Goal: Information Seeking & Learning: Learn about a topic

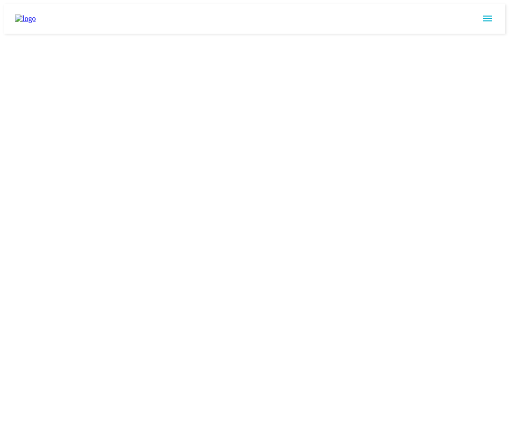
click at [489, 37] on html at bounding box center [254, 18] width 509 height 37
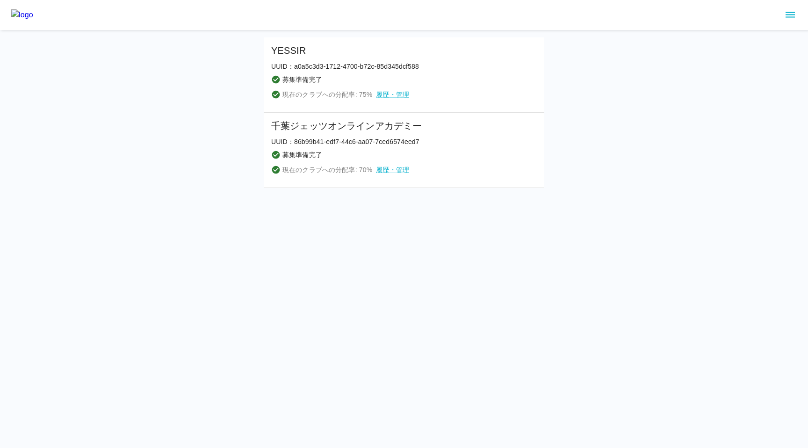
click at [790, 16] on icon "sidemenu" at bounding box center [789, 14] width 11 height 11
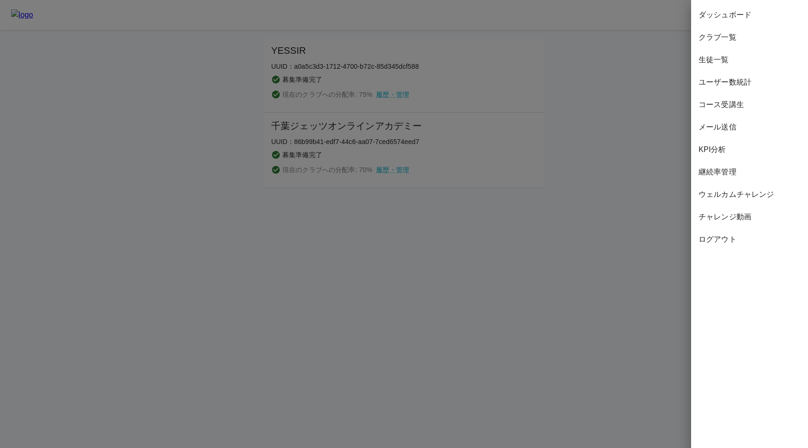
click at [722, 109] on span "コース受講生" at bounding box center [749, 104] width 102 height 11
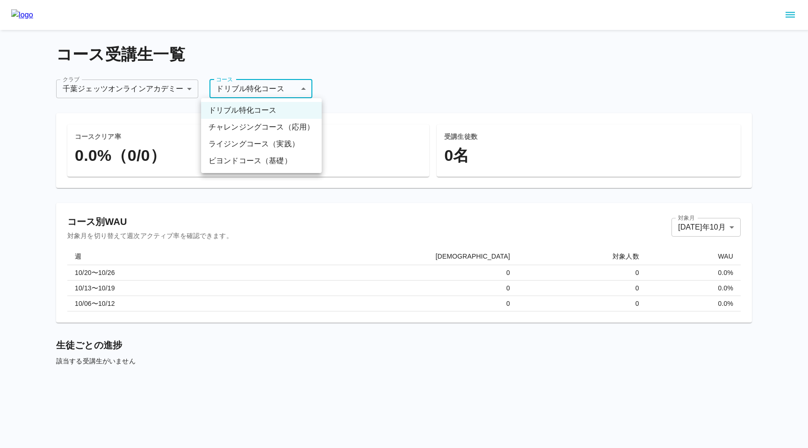
click at [256, 88] on body "**********" at bounding box center [404, 197] width 808 height 395
click at [270, 68] on div at bounding box center [404, 224] width 808 height 448
click at [270, 92] on body "**********" at bounding box center [404, 197] width 808 height 395
click at [253, 158] on li "ビヨンドコース（基礎）" at bounding box center [261, 160] width 121 height 17
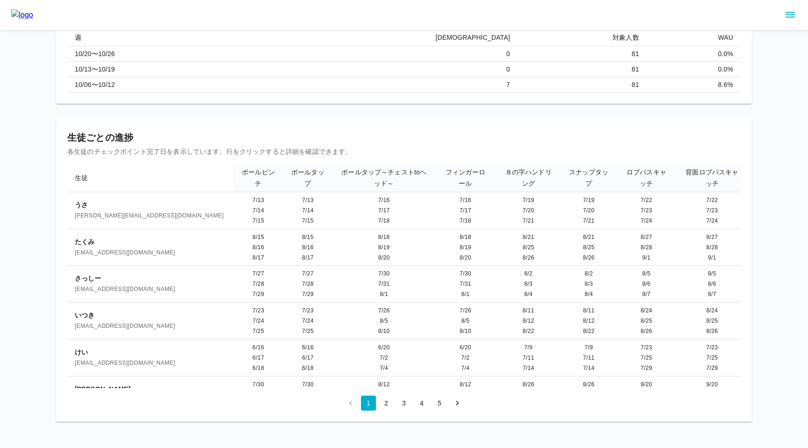
scroll to position [223, 0]
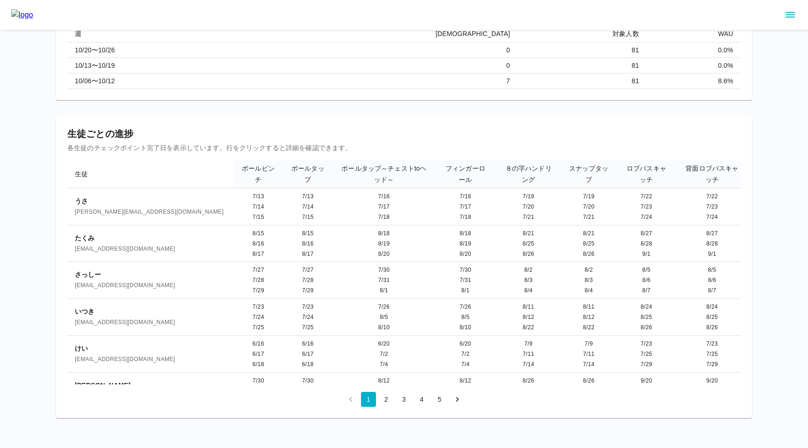
click at [323, 111] on div "コースクリア率 0.0%（0/81） 受講生徒数 81 名 コース別WAU 対象月を切り替えて週次アクティブ率を確認できます。 対象月 2025 年 10 月…" at bounding box center [404, 154] width 696 height 527
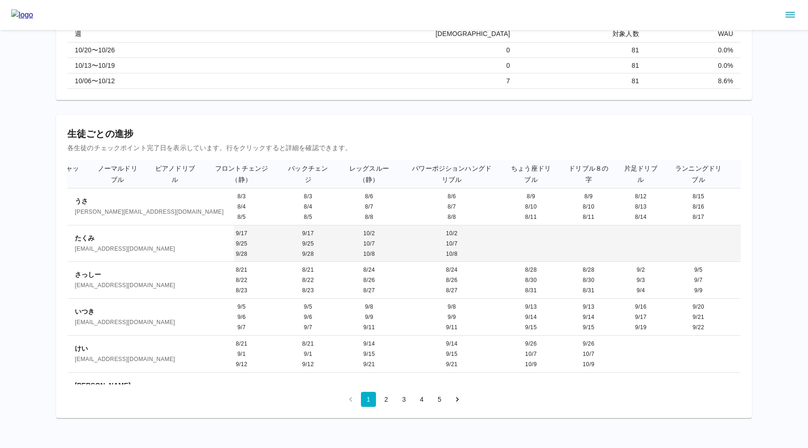
scroll to position [0, 696]
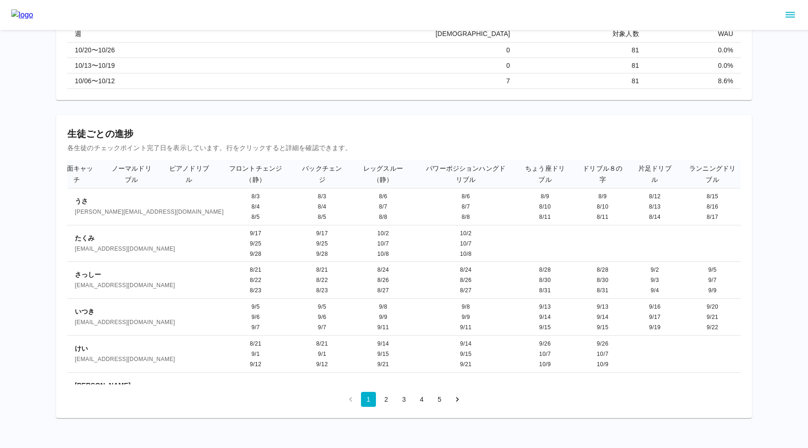
click at [363, 119] on div "生徒ごとの進捗 各生徒のチェックポイント完了日を表示しています。行をクリックすると詳細を確認できます。 生徒 ボールピンチ ボールタップ ボールタップ～チェス…" at bounding box center [404, 266] width 696 height 303
click at [359, 111] on div "コースクリア率 0.0%（0/81） 受講生徒数 81 名 コース別WAU 対象月を切り替えて週次アクティブ率を確認できます。 対象月 2025 年 10 月…" at bounding box center [404, 154] width 696 height 527
click at [389, 400] on button "2" at bounding box center [386, 399] width 15 height 15
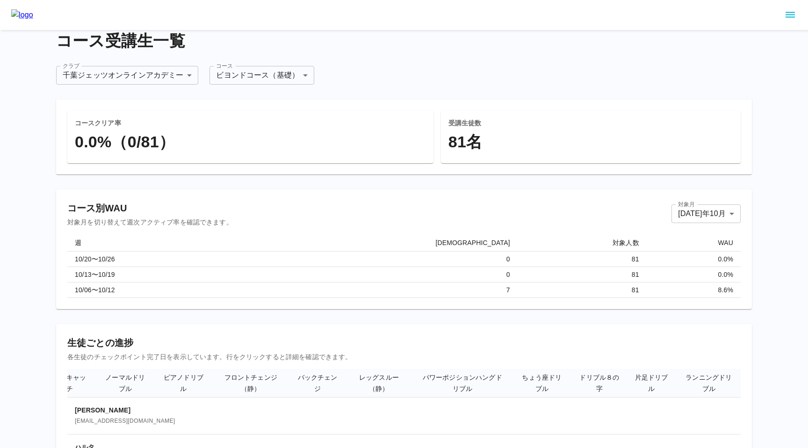
scroll to position [223, 0]
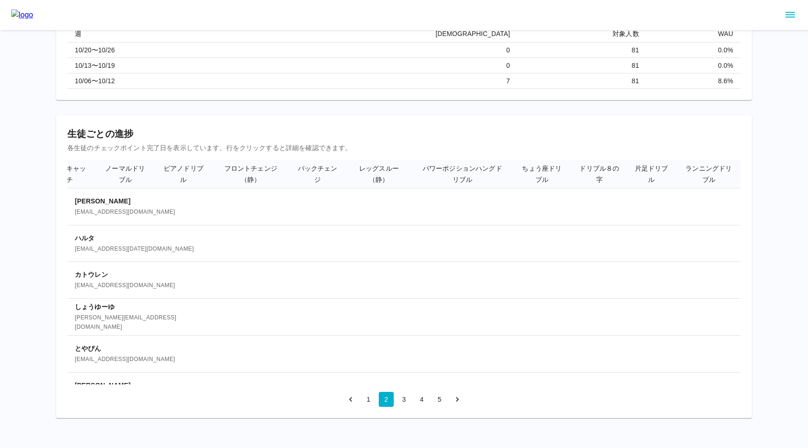
click at [790, 17] on icon "sidemenu" at bounding box center [789, 15] width 9 height 6
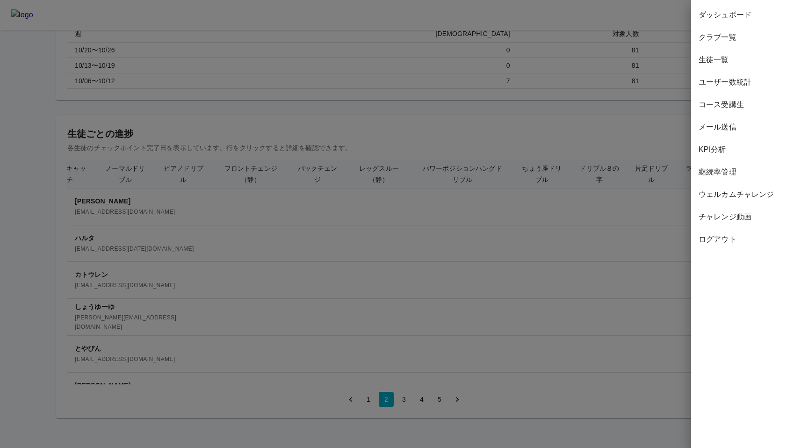
click at [715, 58] on span "生徒一覧" at bounding box center [749, 59] width 102 height 11
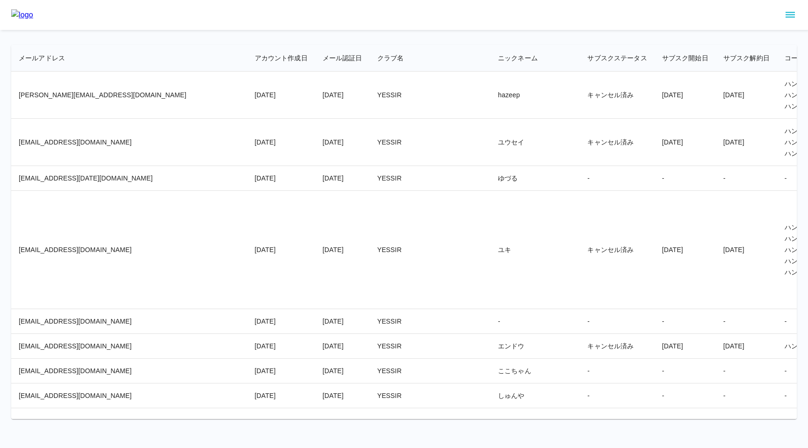
click at [370, 148] on td "YESSIR" at bounding box center [430, 142] width 121 height 47
click at [370, 149] on td "YESSIR" at bounding box center [430, 142] width 121 height 47
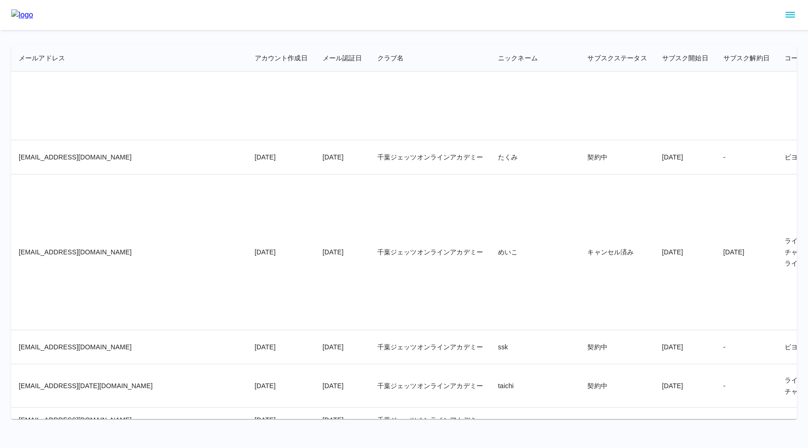
drag, startPoint x: 374, startPoint y: 155, endPoint x: 365, endPoint y: 158, distance: 10.5
click at [374, 140] on td "千葉ジェッツオンラインアカデミー" at bounding box center [430, 67] width 121 height 146
click at [370, 140] on td "千葉ジェッツオンラインアカデミー" at bounding box center [430, 67] width 121 height 146
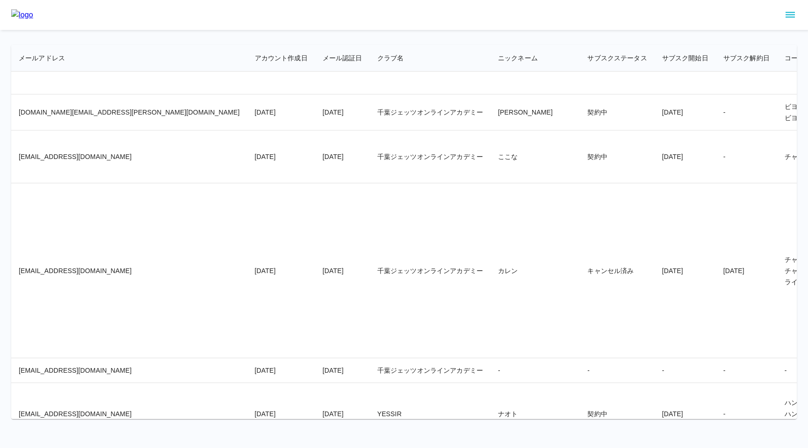
click at [370, 130] on td "千葉ジェッツオンラインアカデミー" at bounding box center [430, 112] width 121 height 36
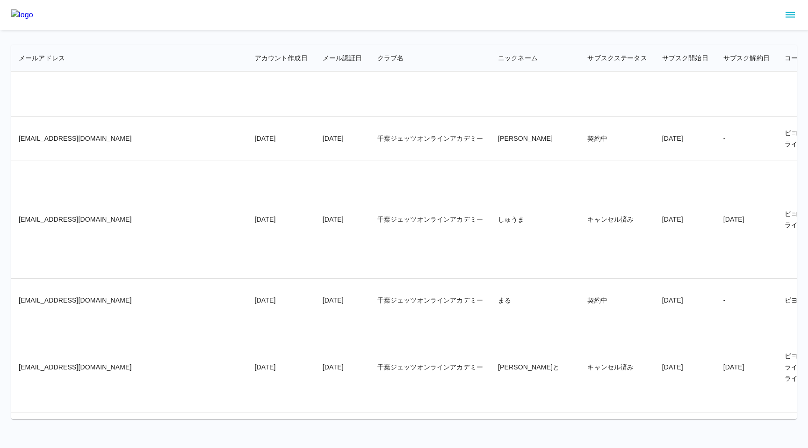
click at [370, 117] on td "千葉ジェッツオンラインアカデミー" at bounding box center [430, 44] width 121 height 146
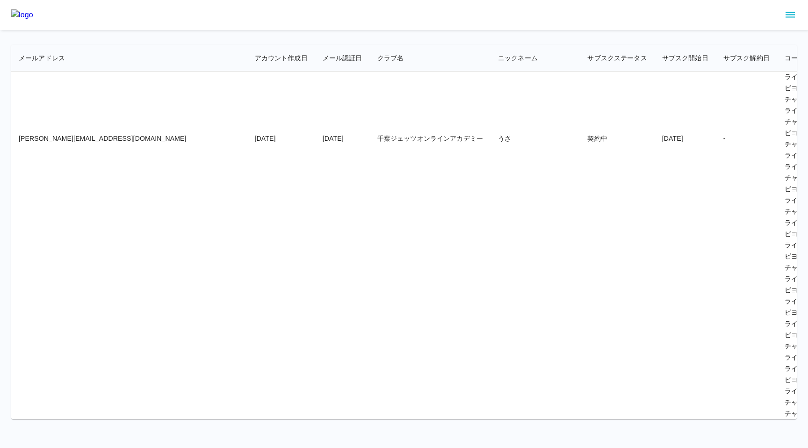
click at [370, 158] on td "千葉ジェッツオンラインアカデミー" at bounding box center [430, 138] width 121 height 1473
click at [370, 160] on td "千葉ジェッツオンラインアカデミー" at bounding box center [430, 138] width 121 height 1473
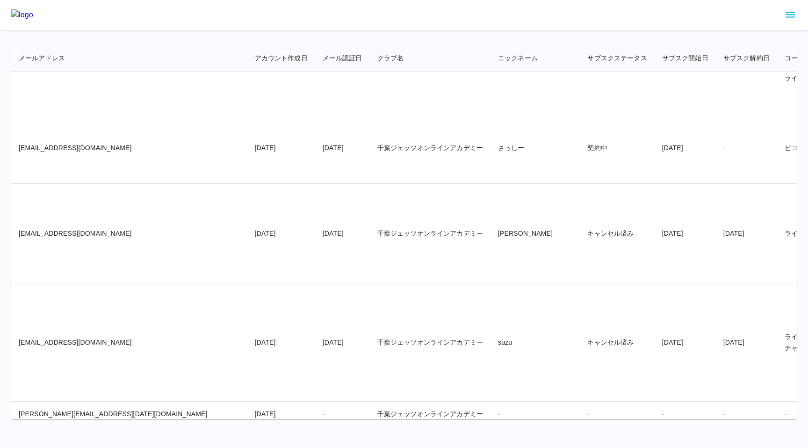
click at [382, 112] on td "千葉ジェッツオンラインアカデミー" at bounding box center [430, 67] width 121 height 90
click at [370, 112] on td "千葉ジェッツオンラインアカデミー" at bounding box center [430, 67] width 121 height 90
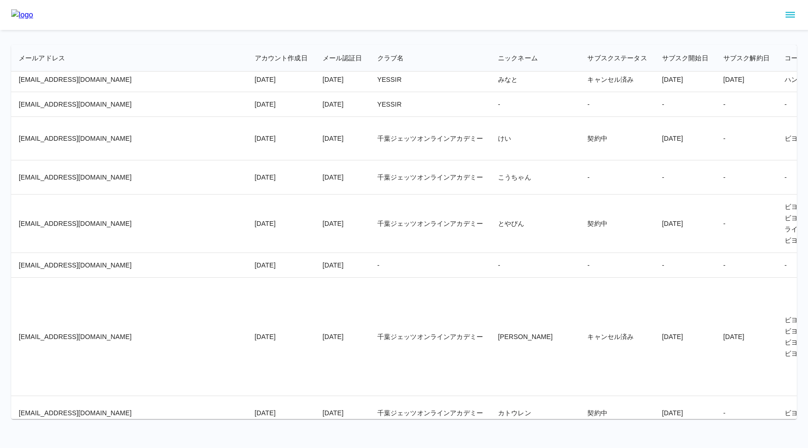
click at [370, 92] on td "YESSIR" at bounding box center [430, 79] width 121 height 25
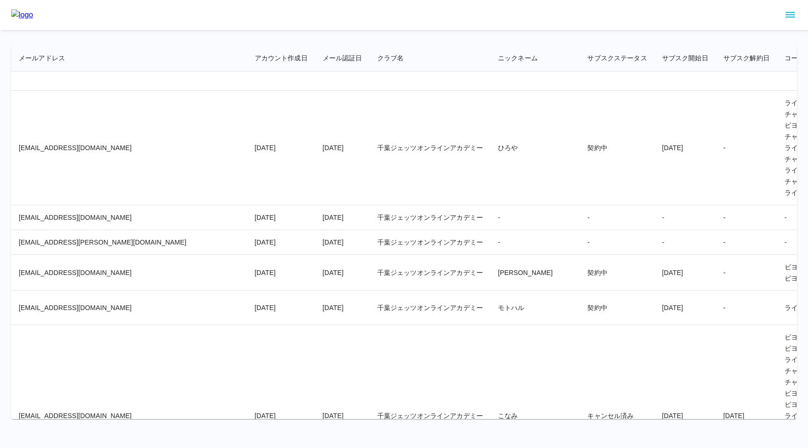
click at [370, 91] on td "千葉ジェッツオンラインアカデミー" at bounding box center [430, 45] width 121 height 90
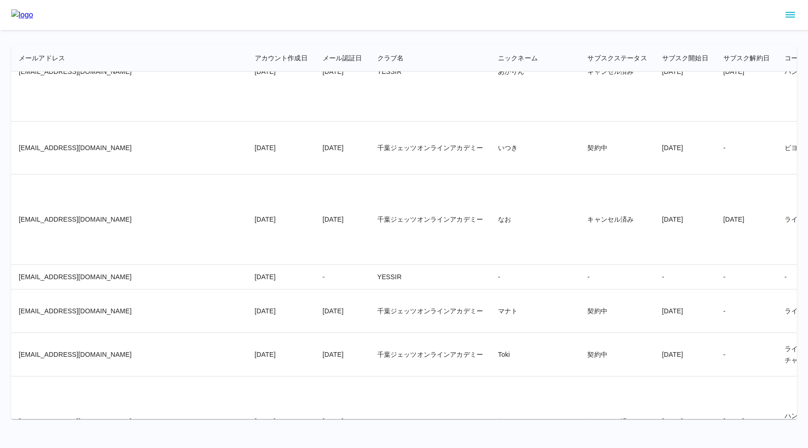
click at [370, 122] on td "YESSIR" at bounding box center [430, 72] width 121 height 100
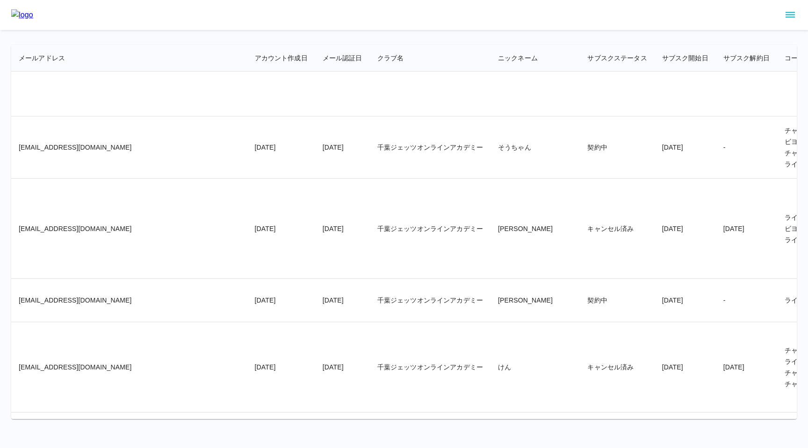
click at [370, 116] on td "千葉ジェッツオンラインアカデミー" at bounding box center [430, 57] width 121 height 118
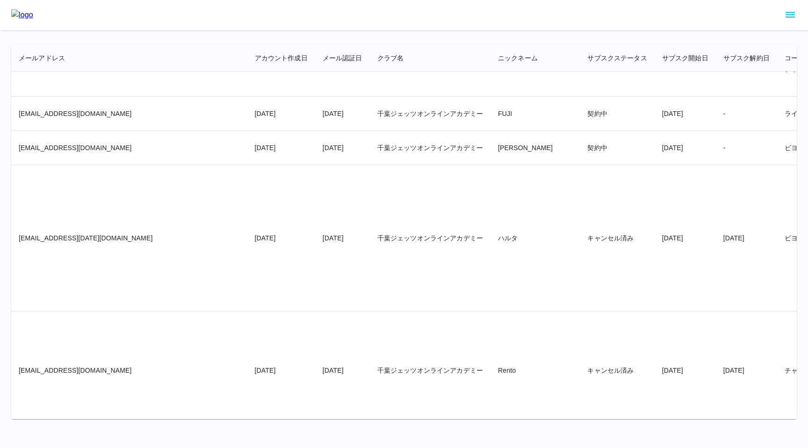
click at [370, 96] on td "千葉ジェッツオンラインアカデミー" at bounding box center [430, 47] width 121 height 100
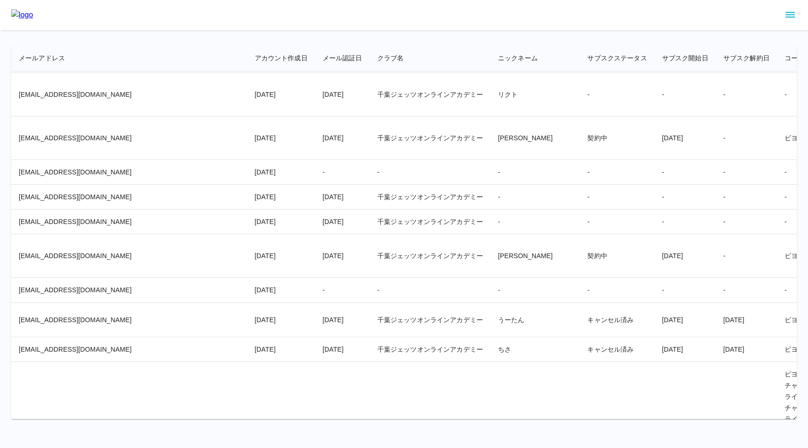
click at [370, 73] on td "千葉ジェッツオンラインアカデミー" at bounding box center [430, 37] width 121 height 72
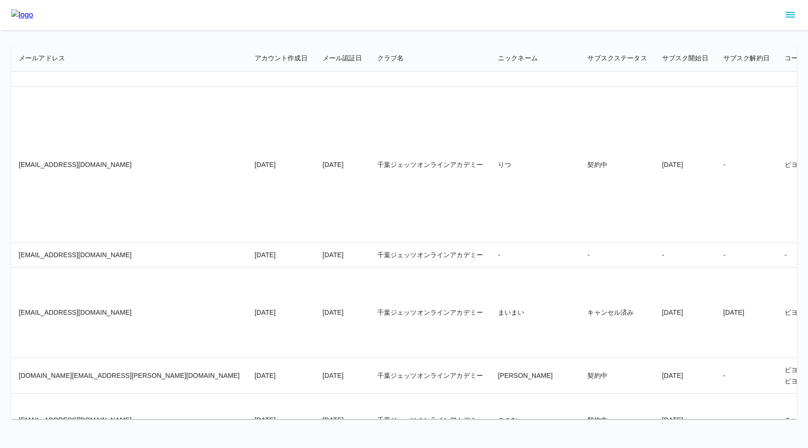
click at [370, 165] on td "千葉ジェッツオンラインアカデミー" at bounding box center [430, 165] width 121 height 156
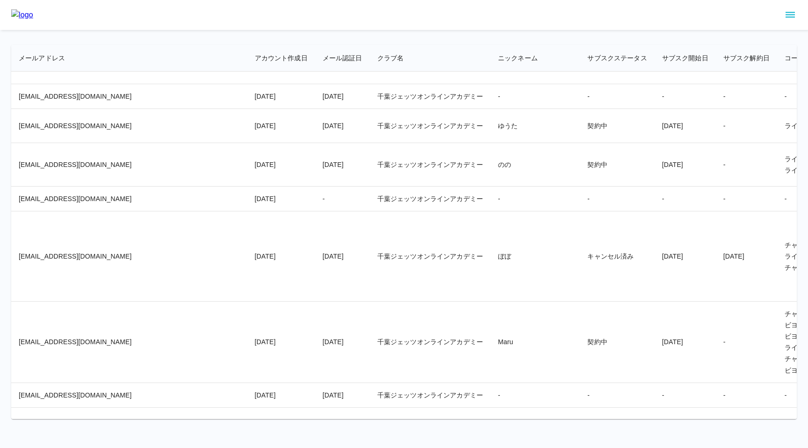
click at [370, 109] on td "千葉ジェッツオンラインアカデミー" at bounding box center [430, 96] width 121 height 25
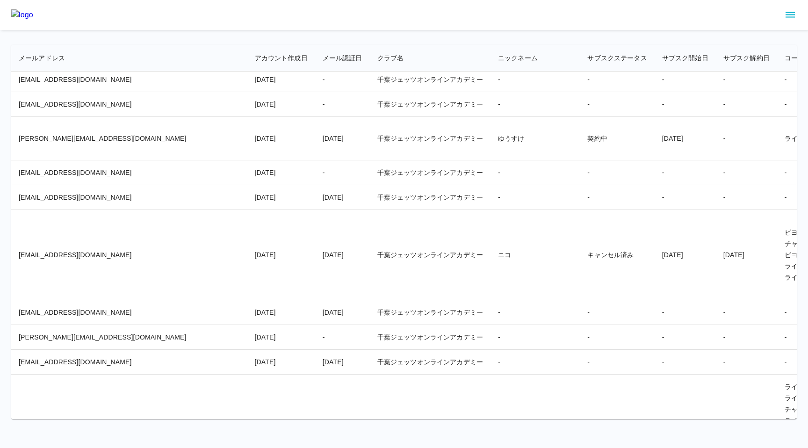
click at [580, 67] on td "-" at bounding box center [617, 55] width 74 height 25
click at [490, 67] on td "-" at bounding box center [534, 55] width 89 height 25
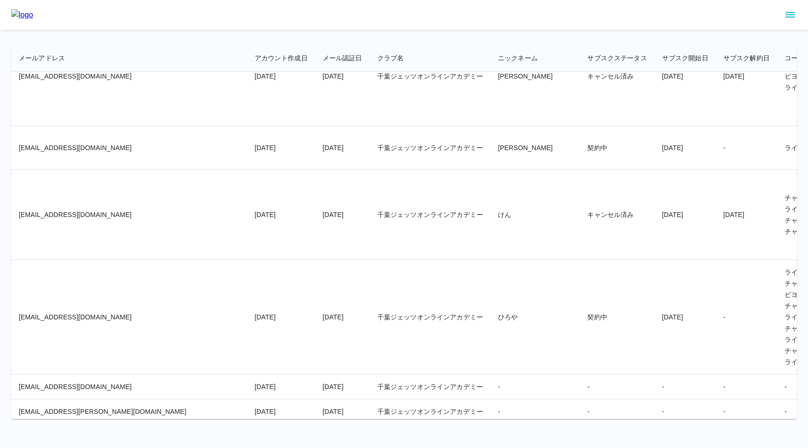
click at [373, 126] on td "千葉ジェッツオンラインアカデミー" at bounding box center [430, 76] width 121 height 100
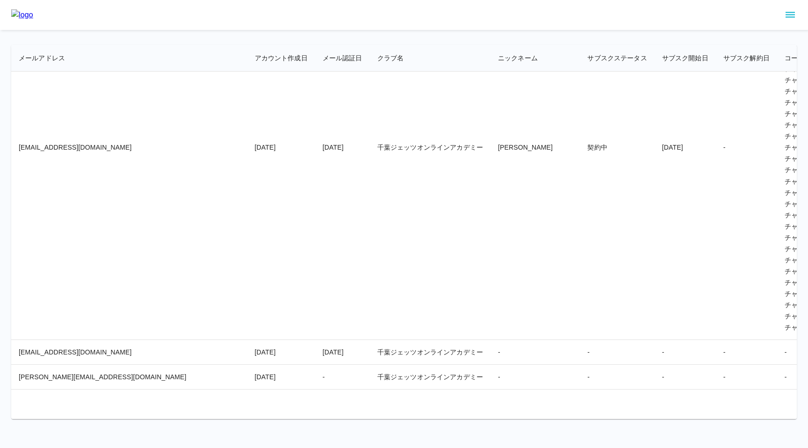
click at [370, 174] on td "千葉ジェッツオンラインアカデミー" at bounding box center [430, 148] width 121 height 384
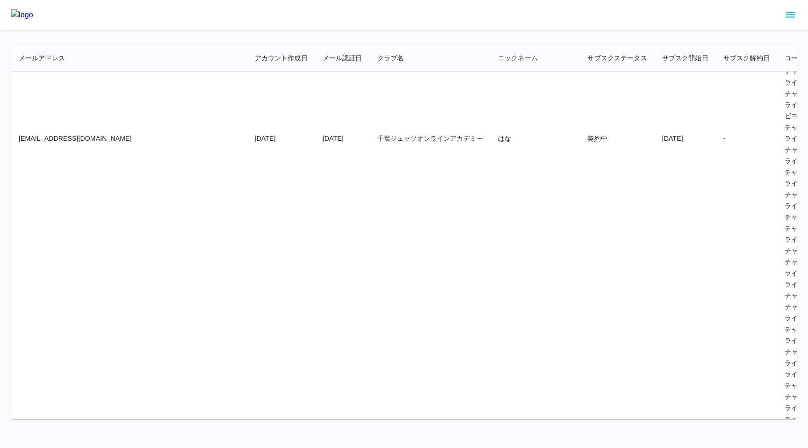
click at [370, 146] on td "千葉ジェッツオンラインアカデミー" at bounding box center [430, 138] width 121 height 855
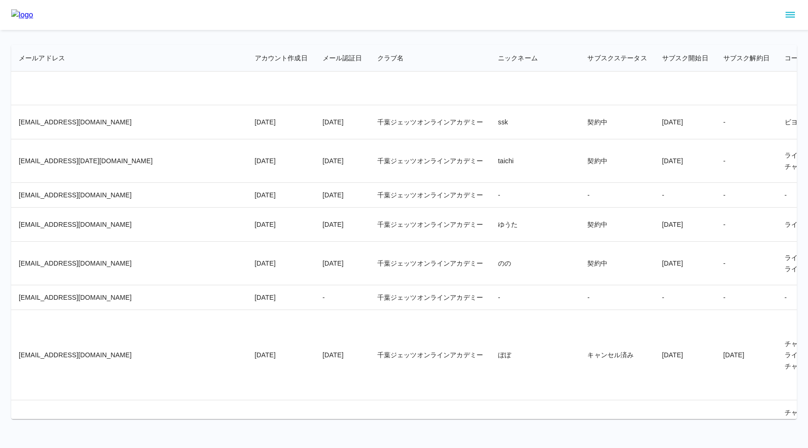
scroll to position [5152, 0]
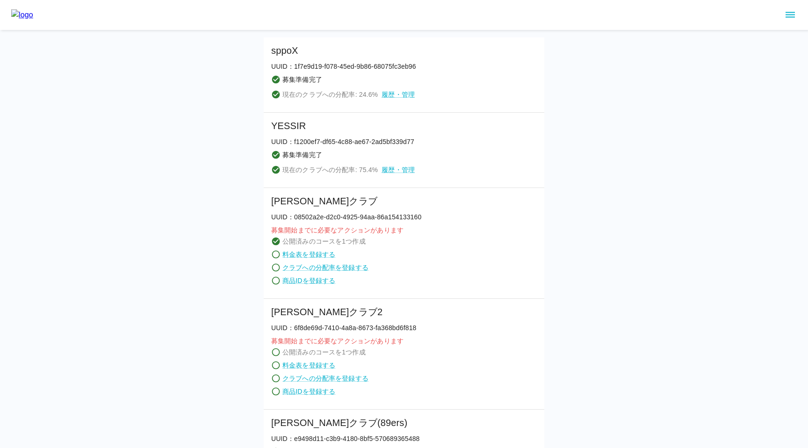
click at [785, 13] on icon "sidemenu" at bounding box center [789, 14] width 11 height 11
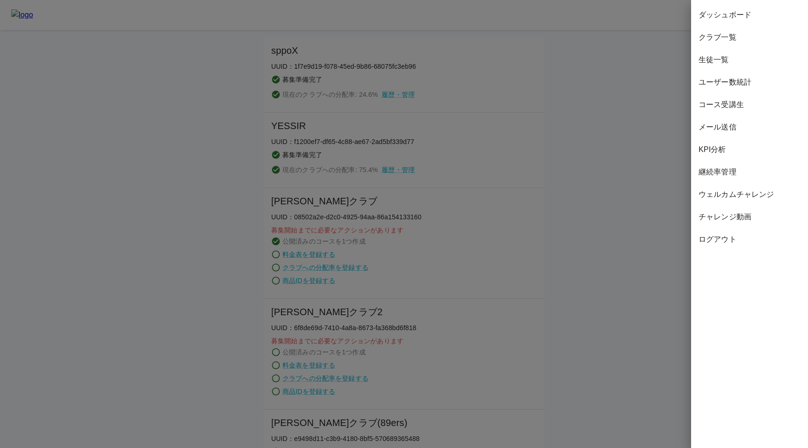
click at [718, 59] on span "生徒一覧" at bounding box center [749, 59] width 102 height 11
